Goal: Transaction & Acquisition: Purchase product/service

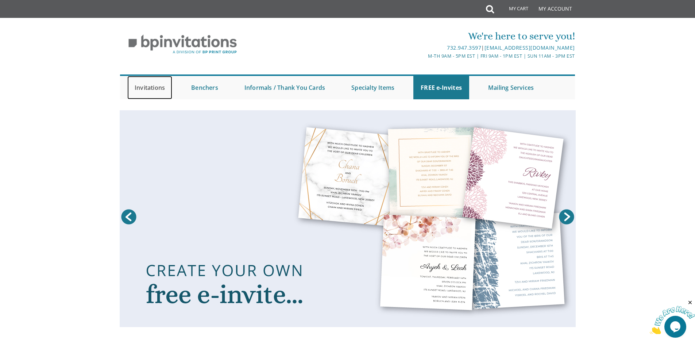
click at [140, 88] on link "Invitations" at bounding box center [149, 87] width 45 height 23
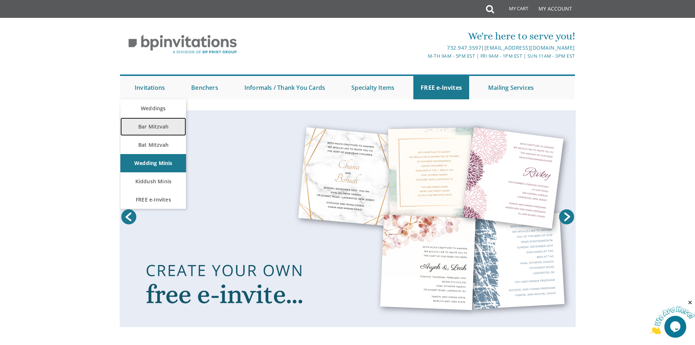
click at [162, 126] on link "Bar Mitzvah" at bounding box center [153, 126] width 66 height 18
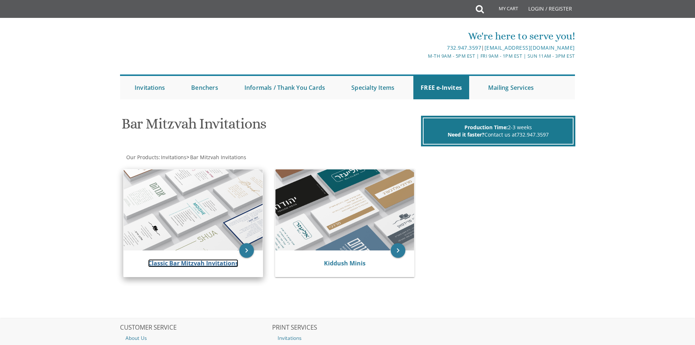
click at [189, 261] on link "Classic Bar Mitzvah Invitations" at bounding box center [193, 263] width 90 height 8
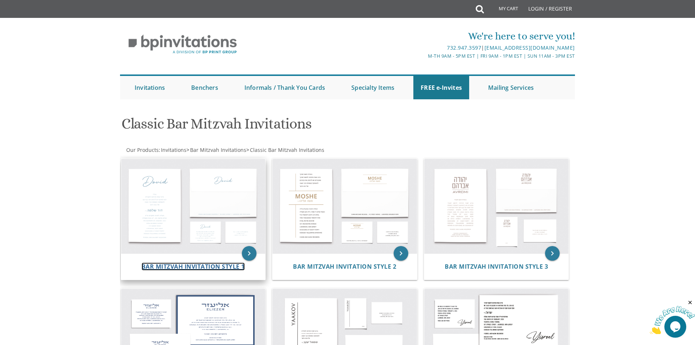
click at [189, 264] on span "Bar Mitzvah Invitation Style 1" at bounding box center [193, 266] width 103 height 8
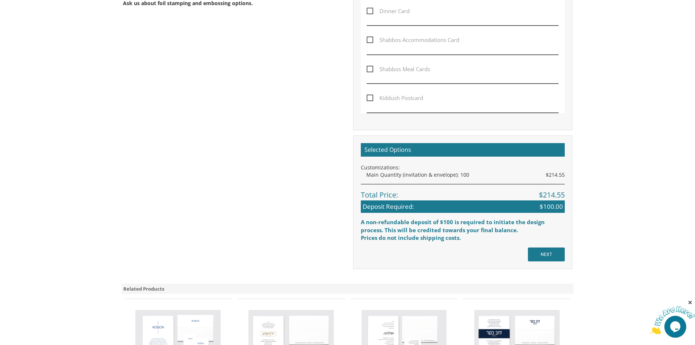
scroll to position [474, 0]
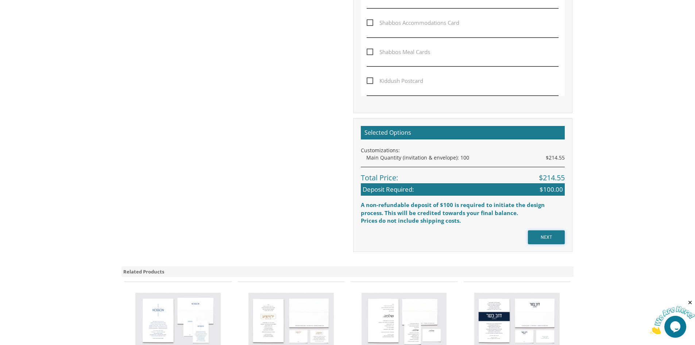
click at [536, 234] on input "NEXT" at bounding box center [546, 237] width 37 height 14
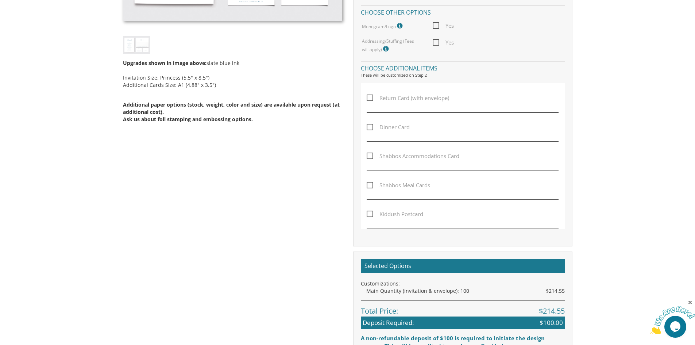
scroll to position [394, 0]
